Goal: Information Seeking & Learning: Find specific fact

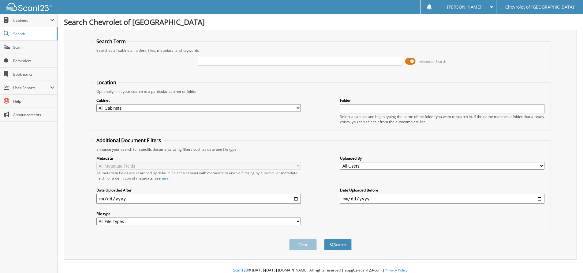
click at [210, 62] on input "text" at bounding box center [300, 61] width 205 height 9
type input "299914"
click at [324, 239] on button "Search" at bounding box center [338, 244] width 28 height 11
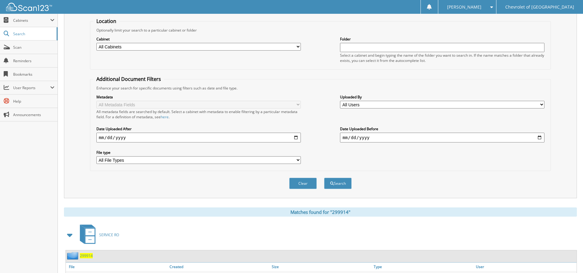
scroll to position [107, 0]
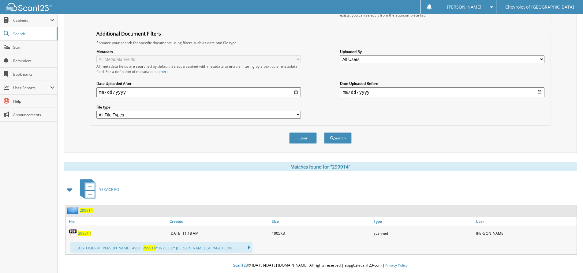
click at [83, 233] on span "299914" at bounding box center [84, 233] width 13 height 5
click at [17, 32] on span "Search" at bounding box center [33, 33] width 40 height 5
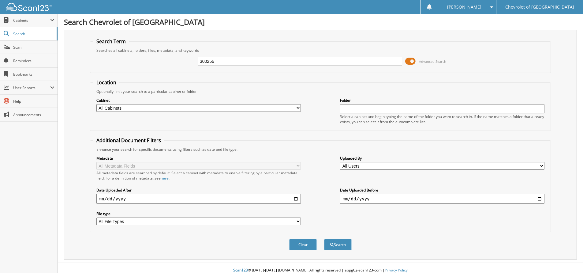
type input "300256"
click at [324, 239] on button "Search" at bounding box center [338, 244] width 28 height 11
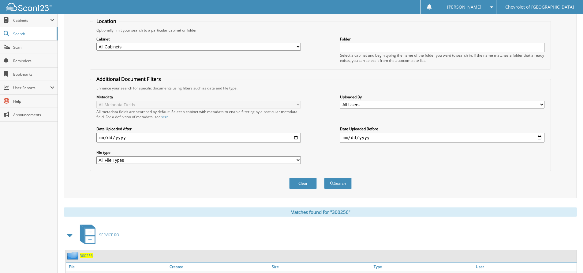
scroll to position [107, 0]
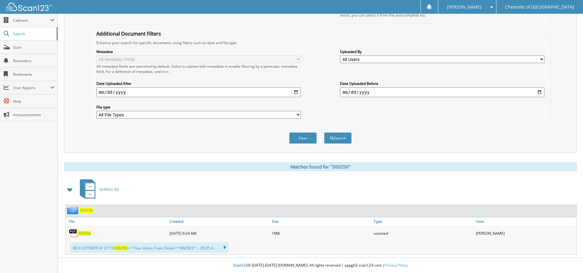
click at [88, 212] on span "300256" at bounding box center [86, 210] width 13 height 5
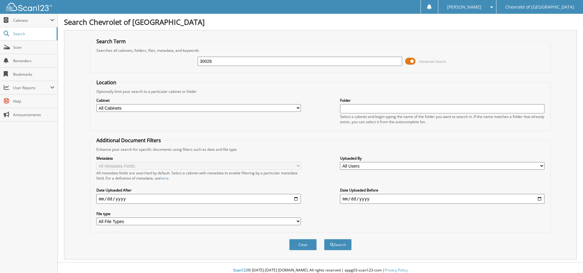
type input "30026"
click at [324, 239] on button "Search" at bounding box center [338, 244] width 28 height 11
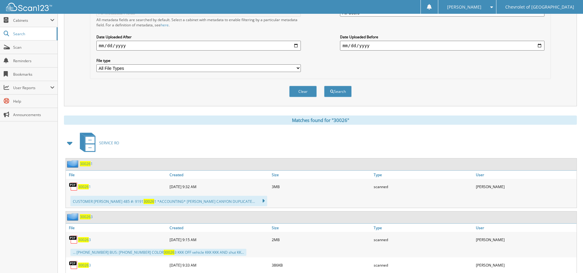
scroll to position [214, 0]
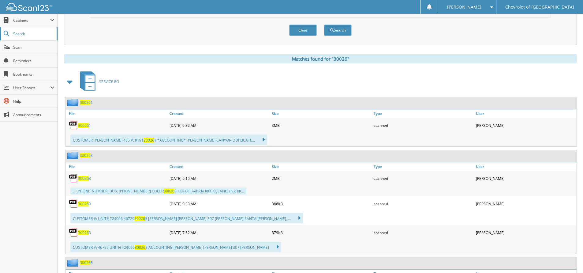
click at [28, 33] on span "Search" at bounding box center [33, 33] width 40 height 5
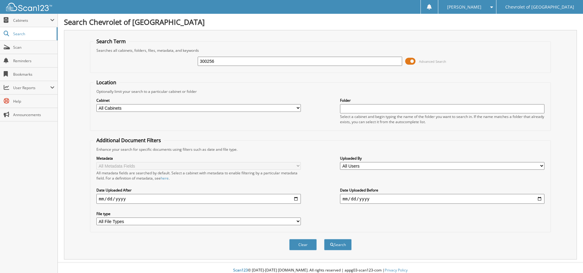
type input "300256"
click at [324, 239] on button "Search" at bounding box center [338, 244] width 28 height 11
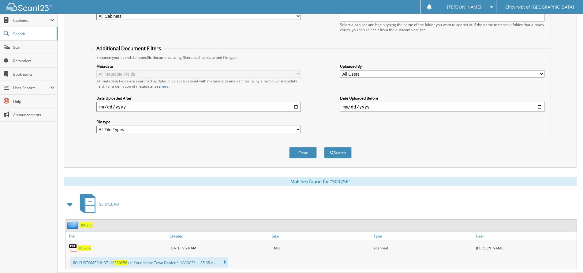
scroll to position [107, 0]
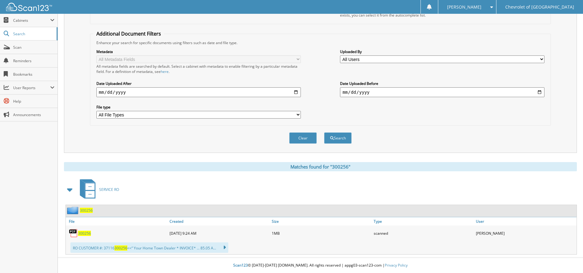
click at [87, 210] on span "300256" at bounding box center [86, 210] width 13 height 5
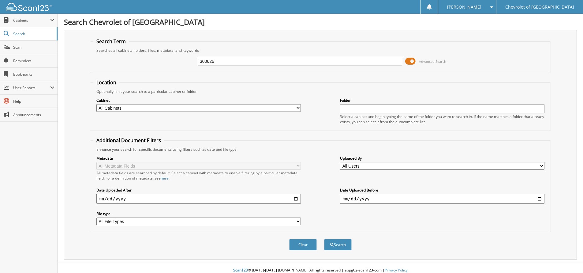
type input "300626"
click at [324, 239] on button "Search" at bounding box center [338, 244] width 28 height 11
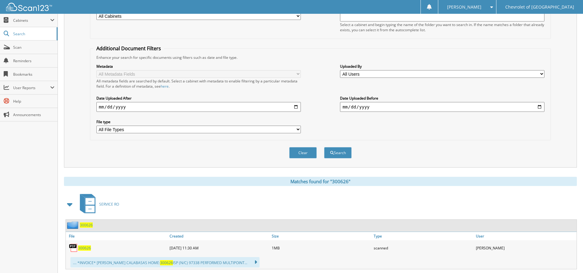
scroll to position [122, 0]
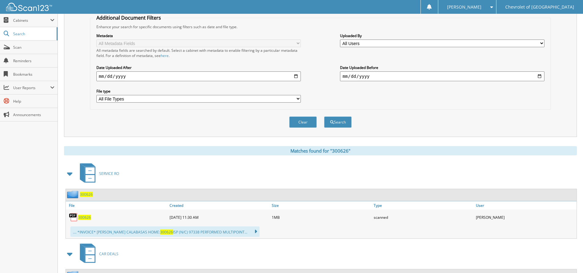
click at [88, 194] on span "300626" at bounding box center [86, 194] width 13 height 5
